Goal: Transaction & Acquisition: Purchase product/service

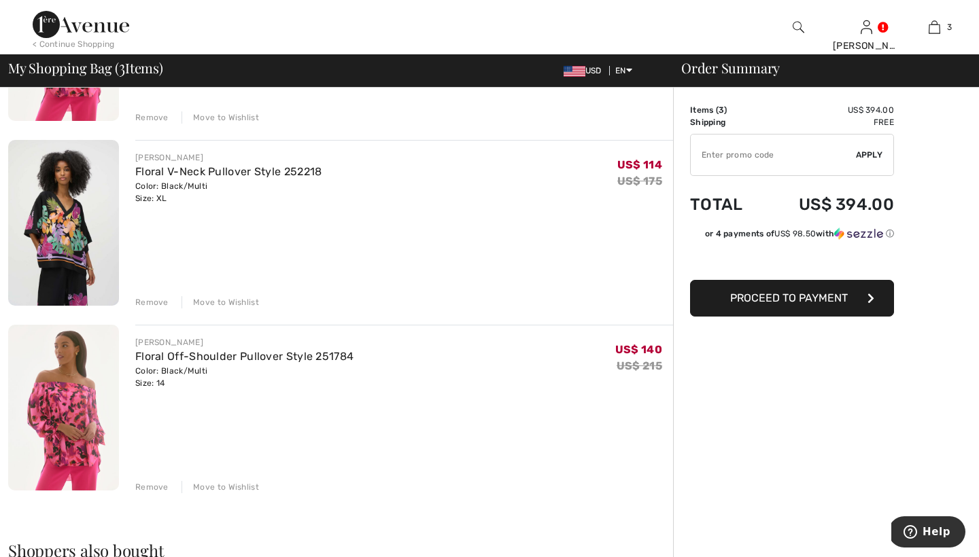
scroll to position [247, 0]
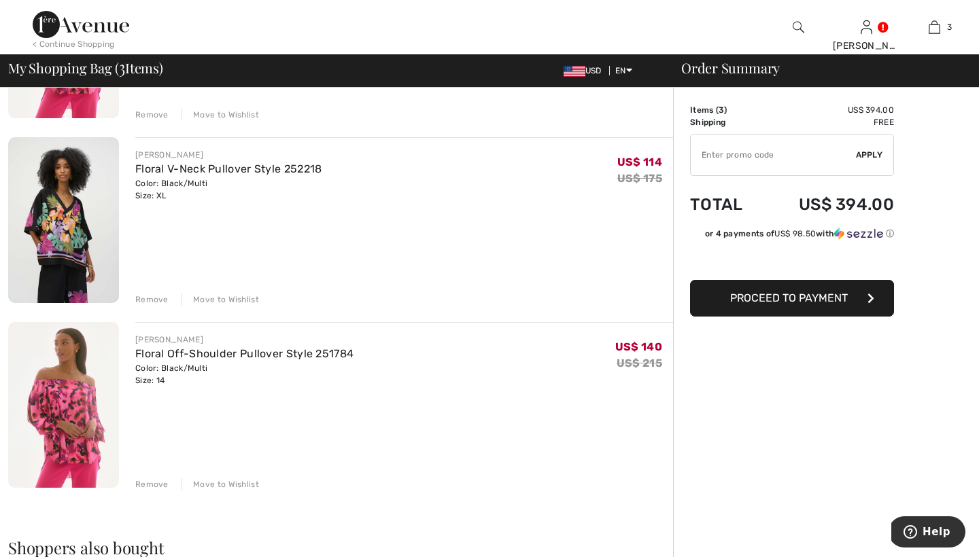
click at [155, 480] on div "Remove" at bounding box center [151, 485] width 33 height 12
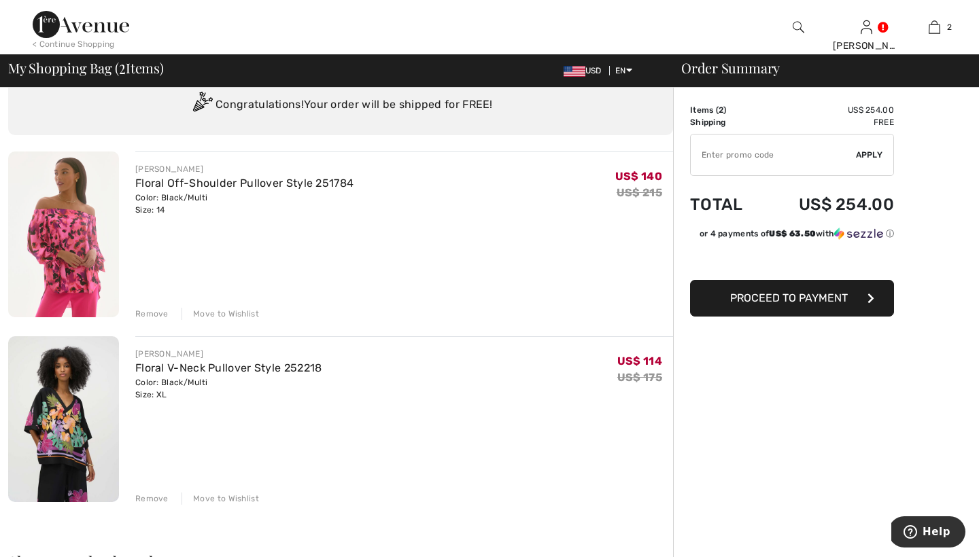
scroll to position [44, 0]
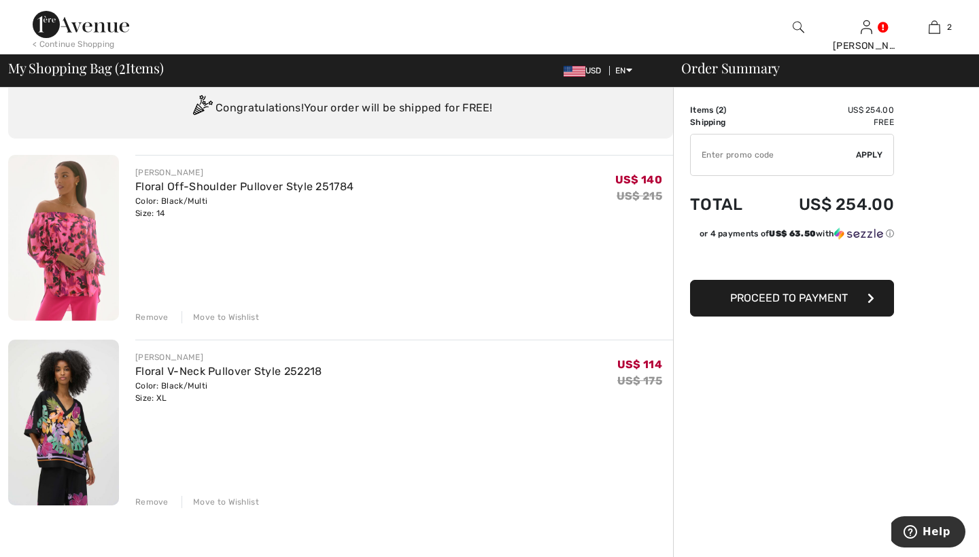
click at [71, 404] on img at bounding box center [63, 423] width 111 height 166
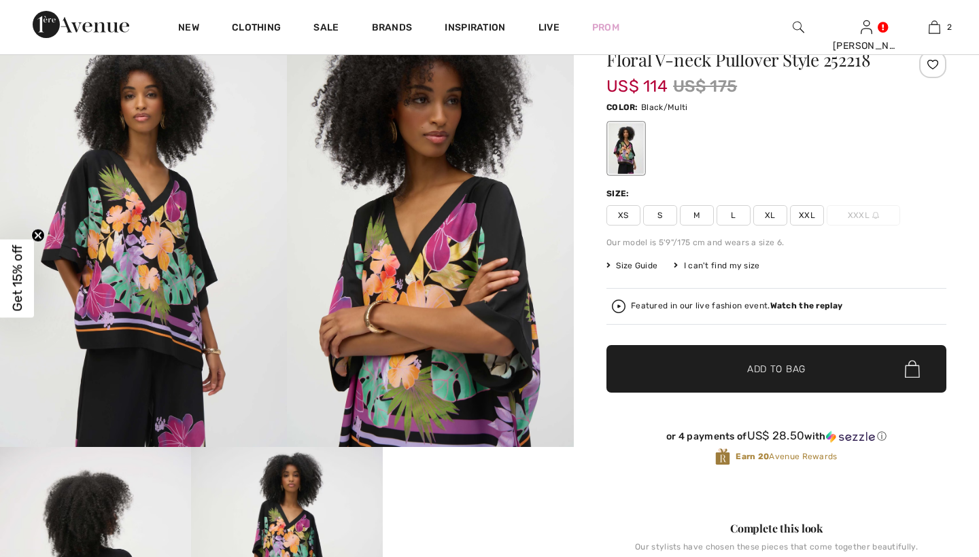
checkbox input "true"
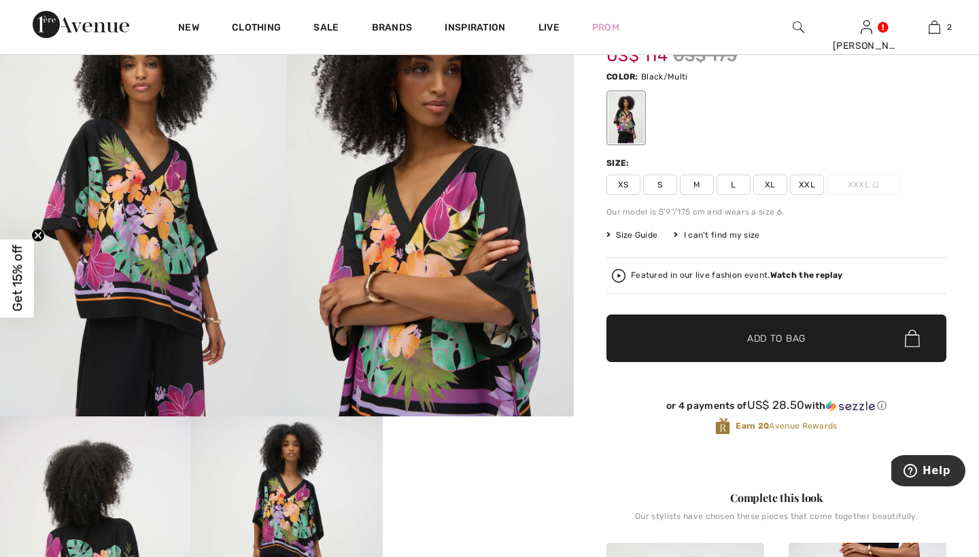
scroll to position [154, 0]
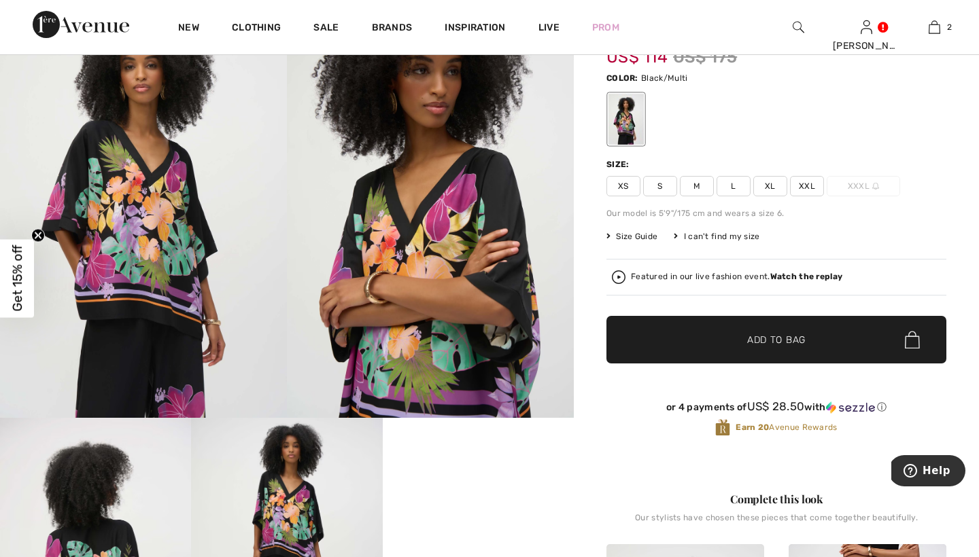
click at [152, 258] on img at bounding box center [143, 203] width 287 height 430
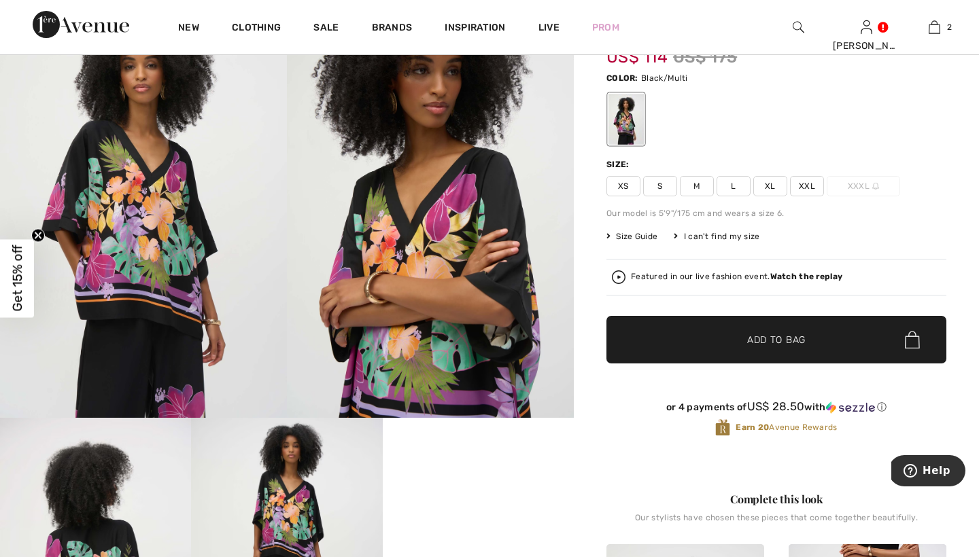
click at [445, 317] on img at bounding box center [430, 203] width 287 height 430
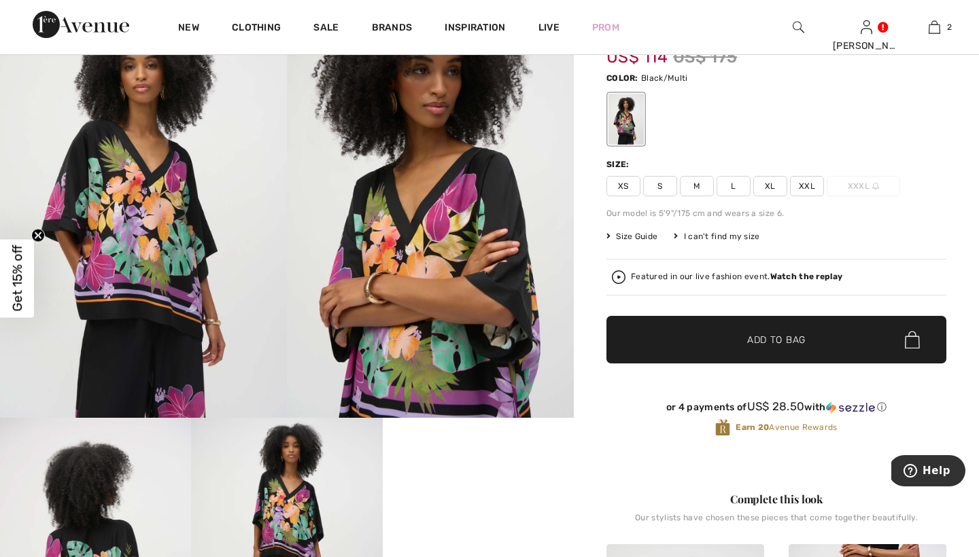
scroll to position [761, 0]
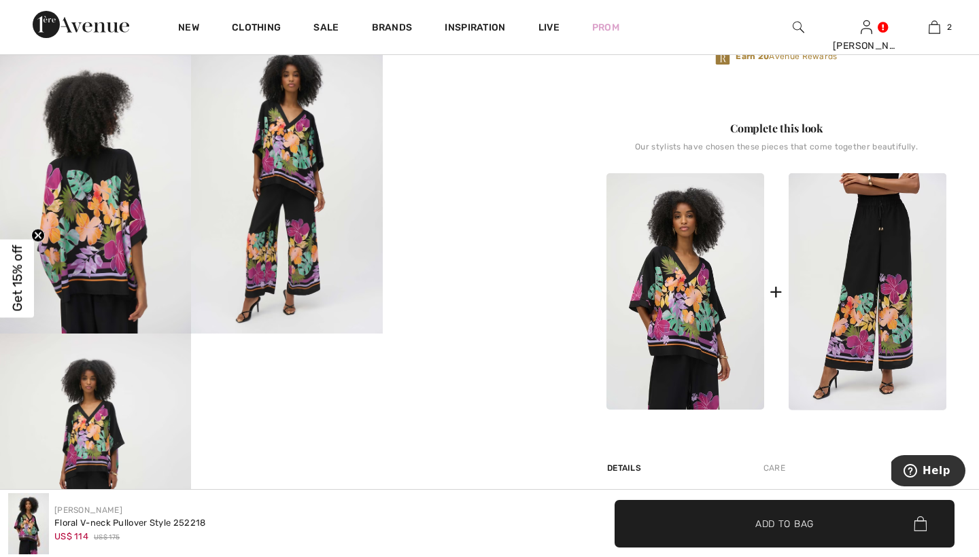
scroll to position [526, 0]
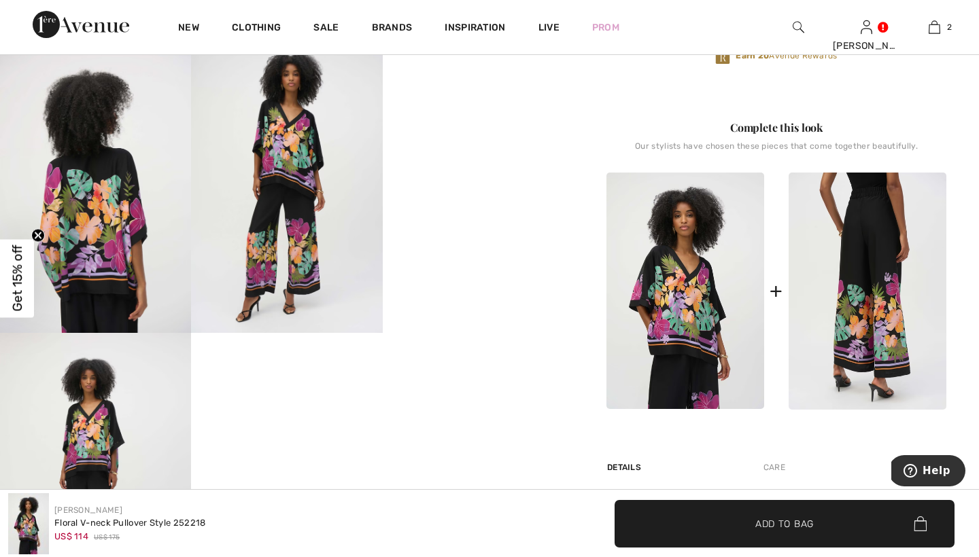
click at [905, 237] on img at bounding box center [867, 291] width 158 height 237
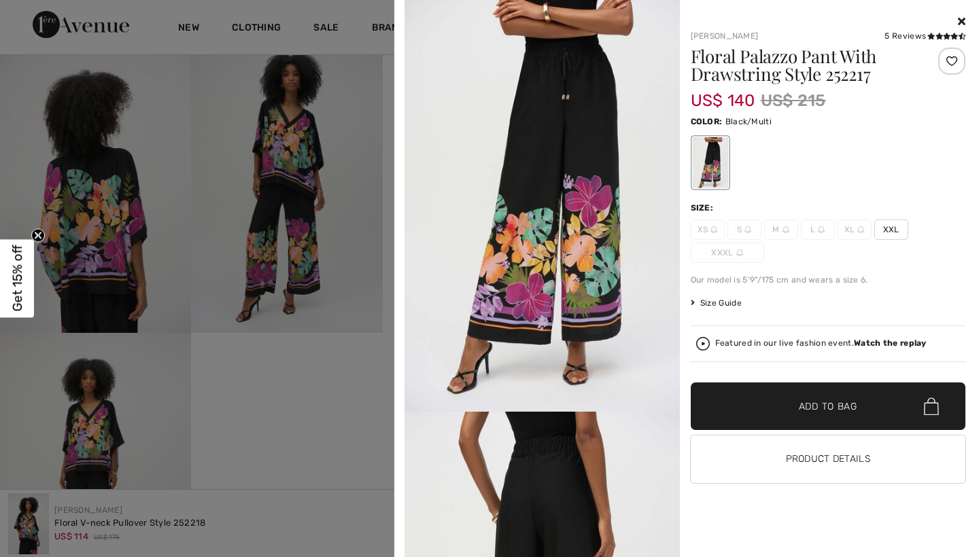
click at [506, 281] on img at bounding box center [541, 206] width 275 height 412
